Goal: Entertainment & Leisure: Browse casually

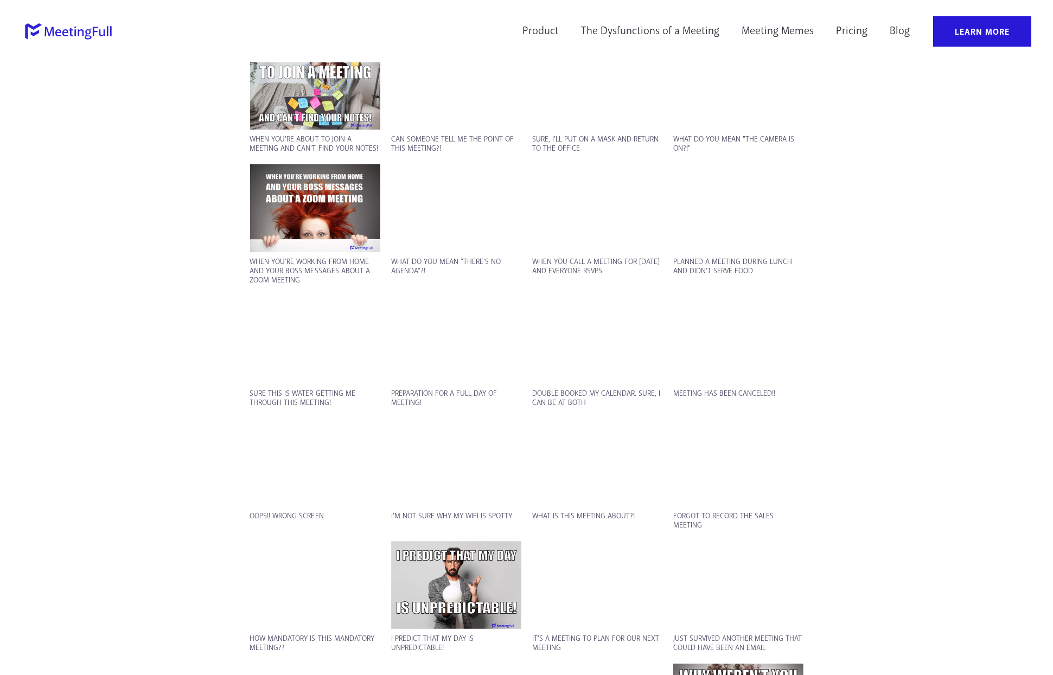
scroll to position [1302, 0]
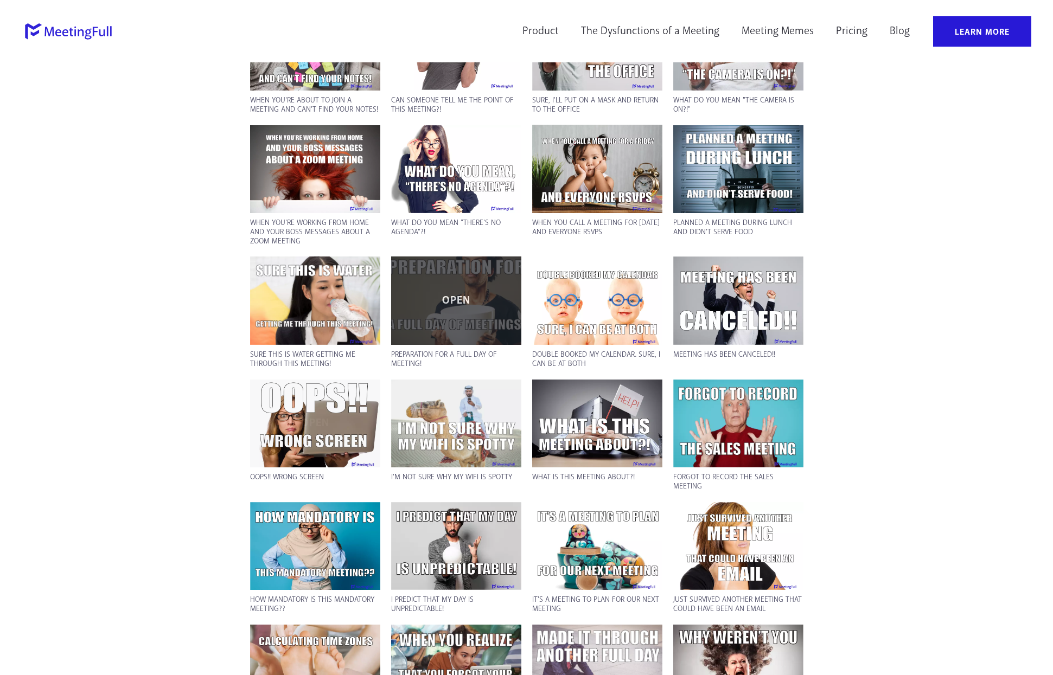
click at [428, 318] on div "OPEN" at bounding box center [456, 301] width 130 height 88
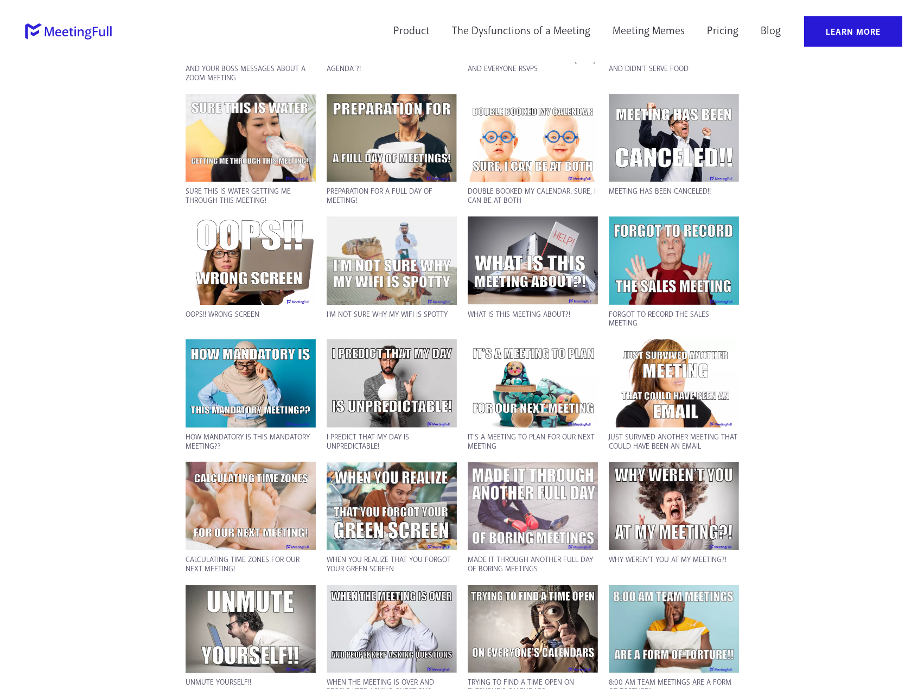
scroll to position [1310, 0]
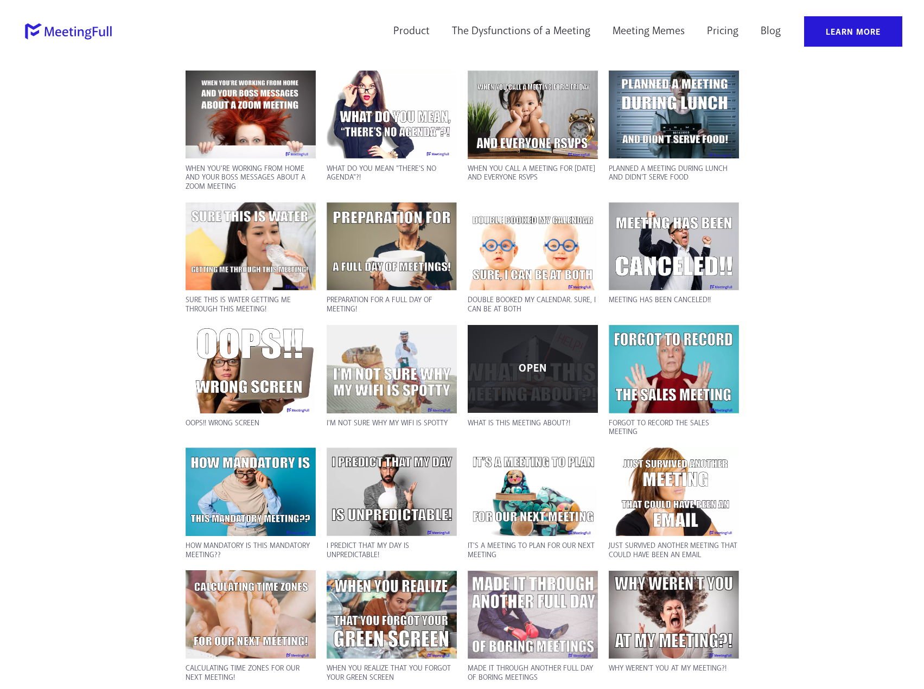
click at [522, 376] on div "OPEN" at bounding box center [533, 369] width 130 height 88
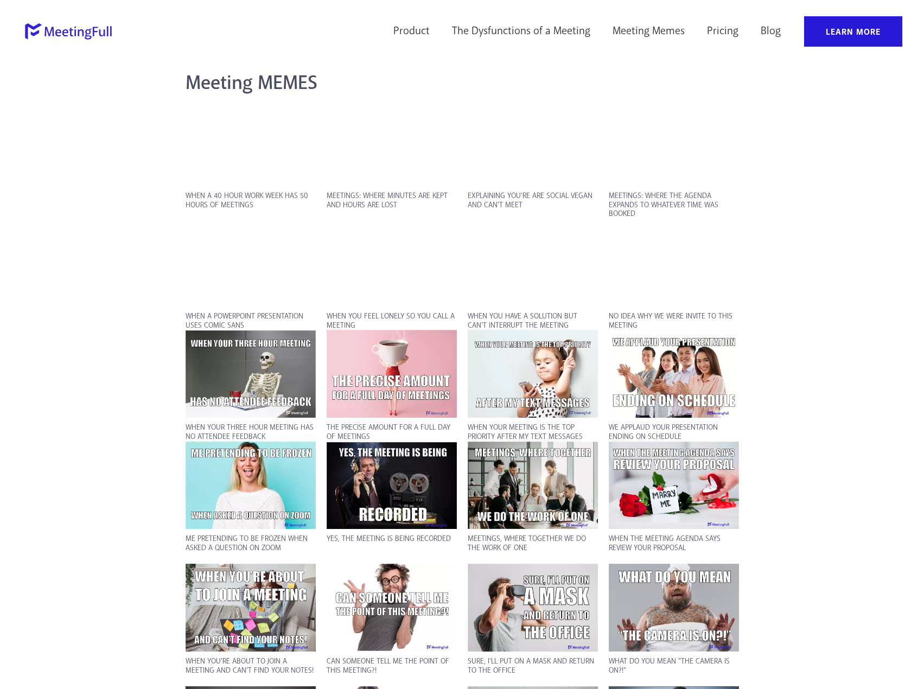
scroll to position [659, 0]
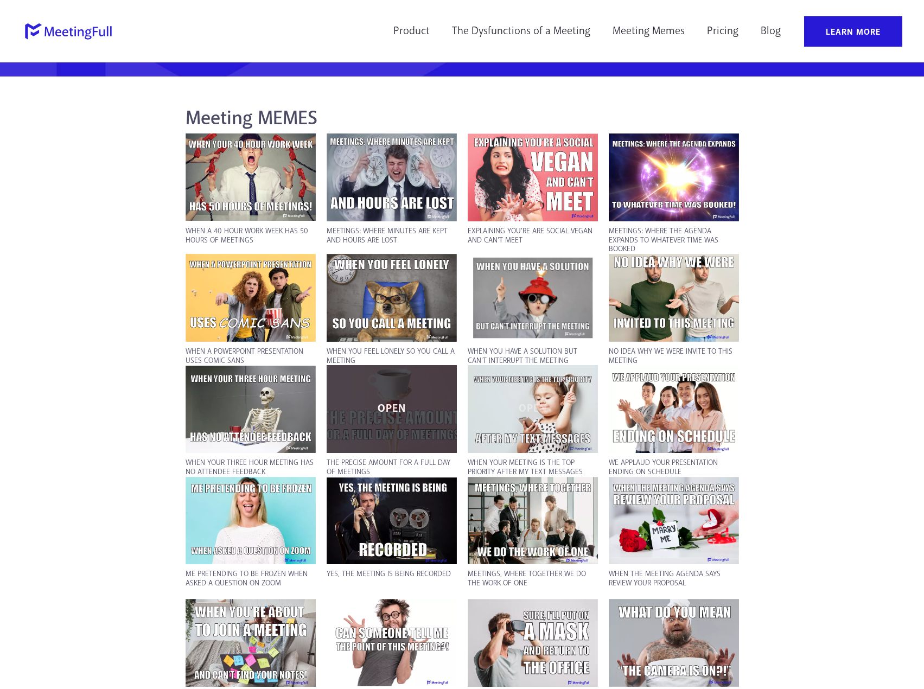
click at [387, 408] on p "OPEN" at bounding box center [391, 409] width 119 height 11
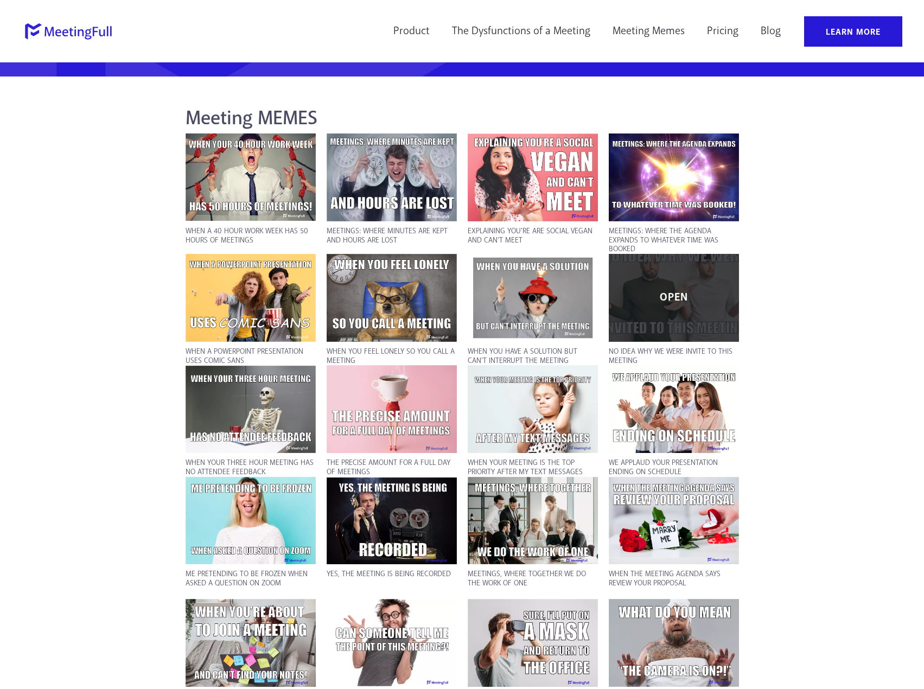
click at [656, 306] on div "OPEN" at bounding box center [674, 298] width 130 height 88
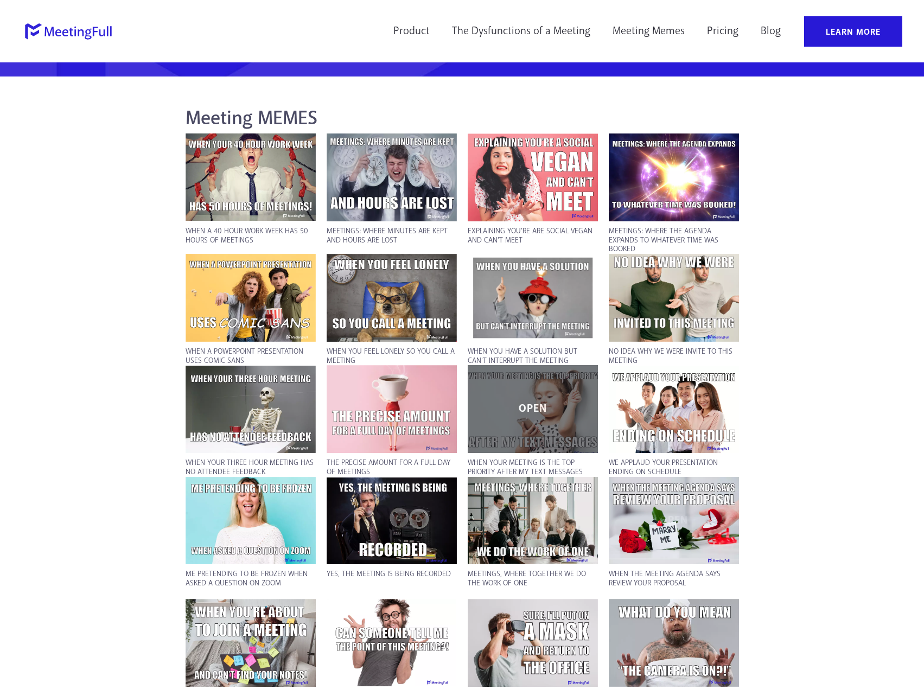
click at [548, 418] on div "OPEN" at bounding box center [533, 409] width 130 height 88
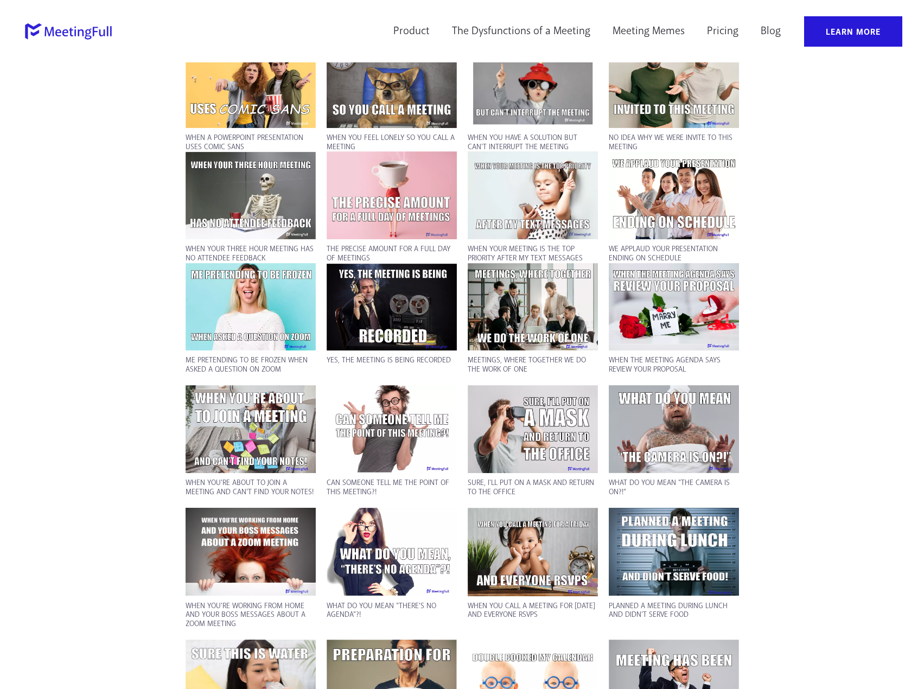
scroll to position [876, 0]
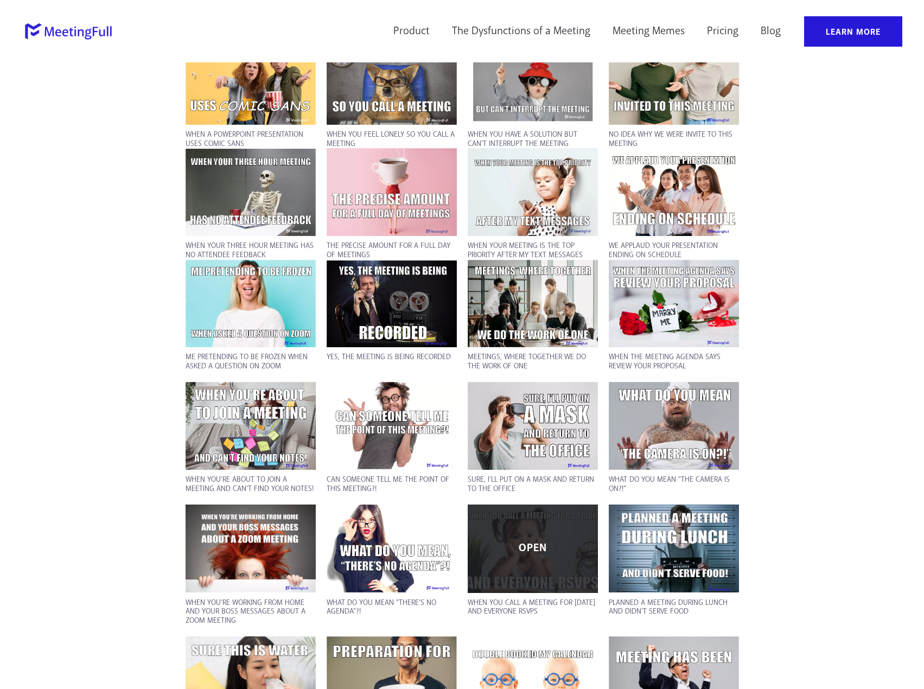
click at [523, 539] on div "OPEN" at bounding box center [533, 548] width 130 height 88
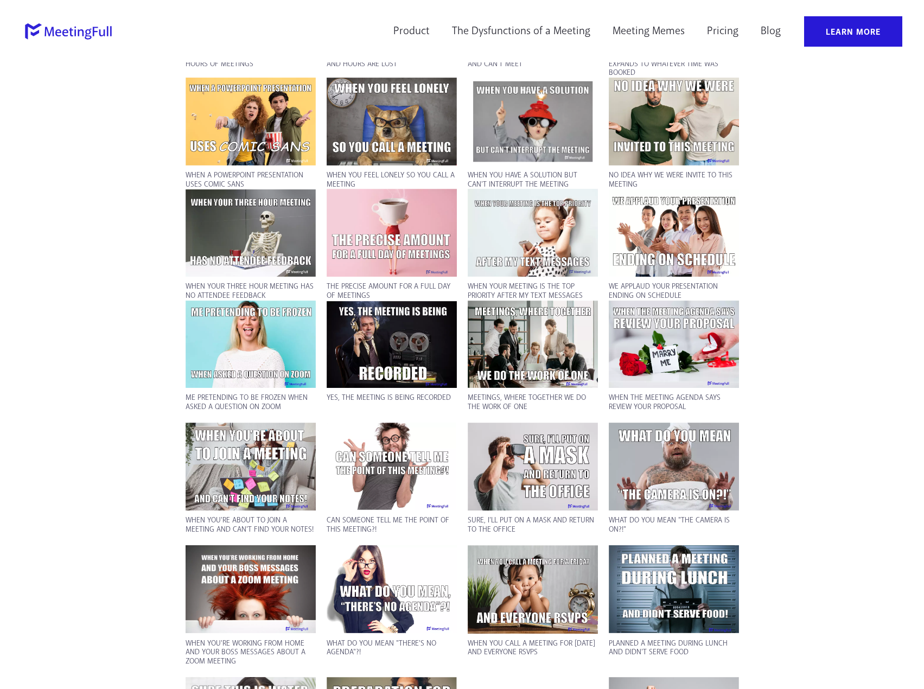
scroll to position [768, 0]
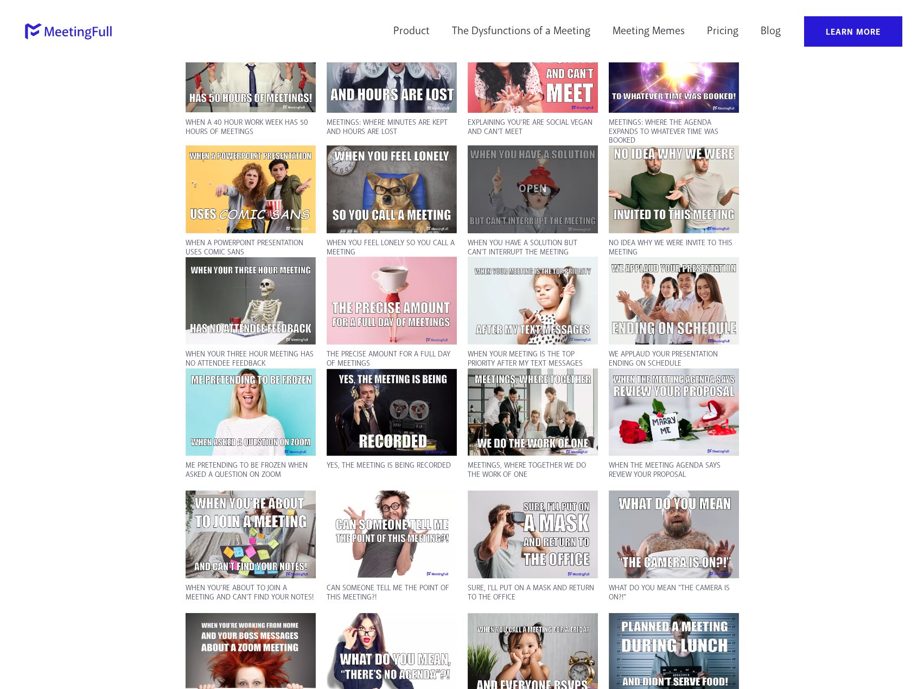
click at [533, 194] on p "OPEN" at bounding box center [532, 189] width 119 height 11
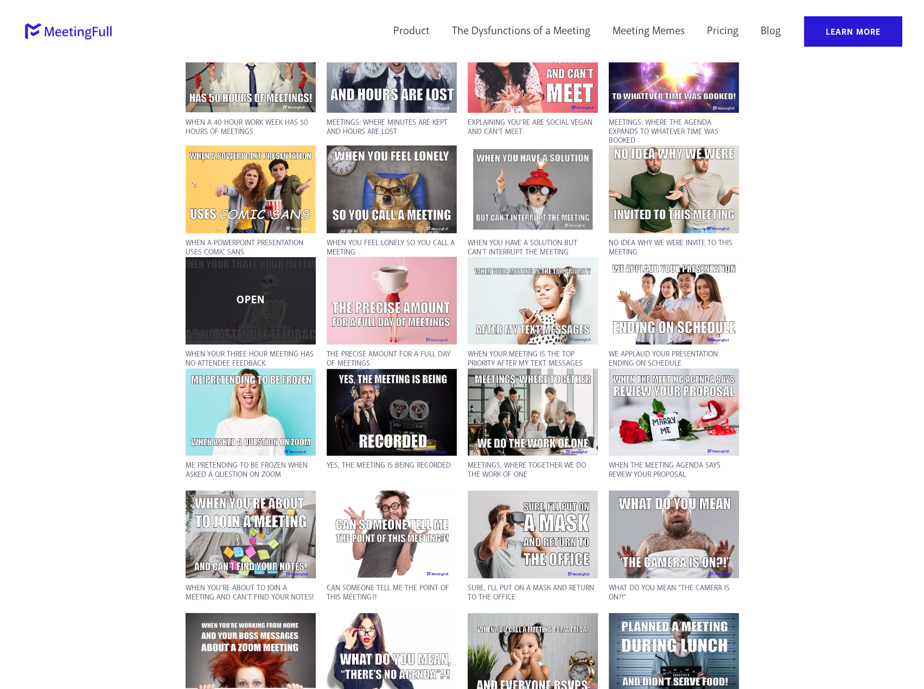
click at [245, 302] on p "OPEN" at bounding box center [250, 300] width 119 height 11
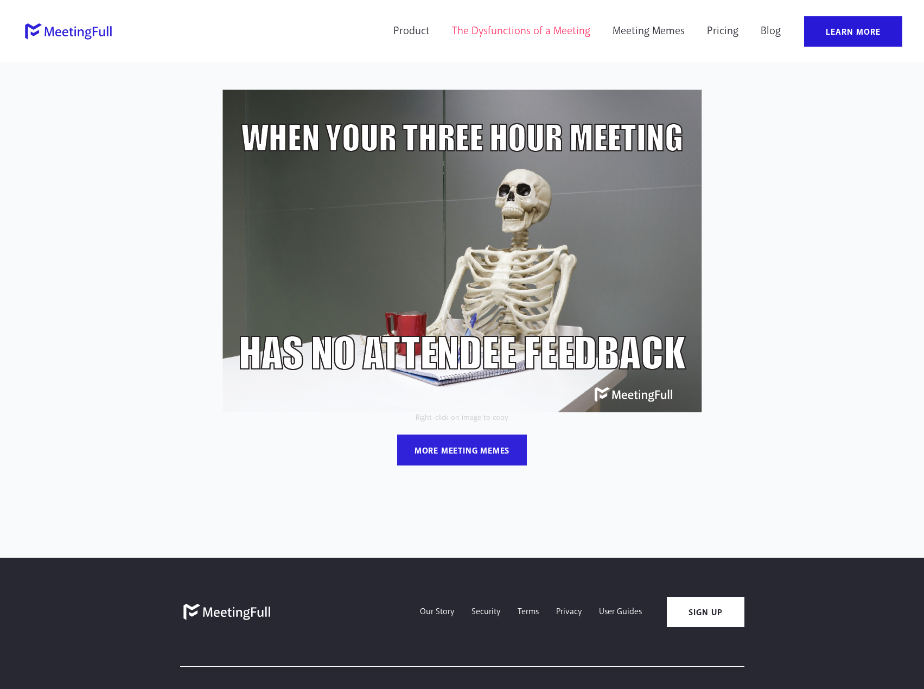
drag, startPoint x: 555, startPoint y: 44, endPoint x: 558, endPoint y: 64, distance: 19.7
click at [657, 36] on link "Meeting Memes" at bounding box center [648, 31] width 86 height 30
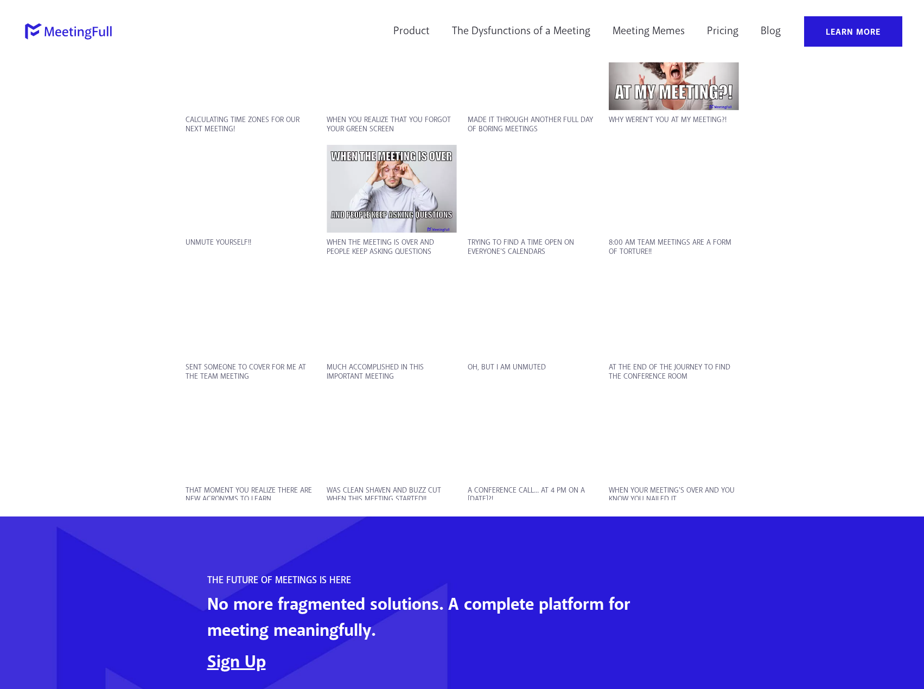
scroll to position [1784, 0]
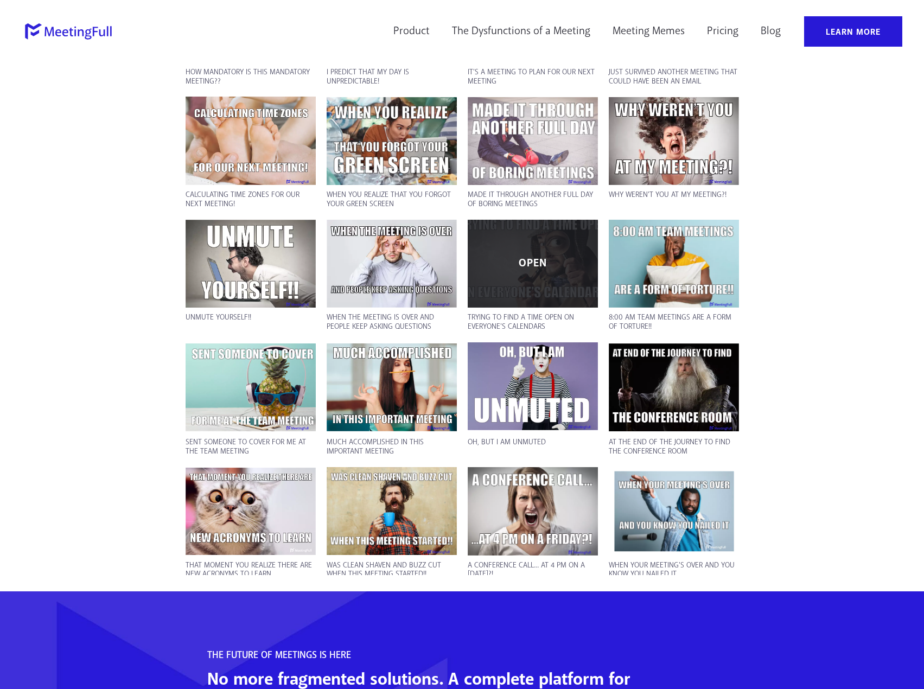
click at [546, 265] on div "OPEN" at bounding box center [533, 264] width 130 height 88
